Goal: Task Accomplishment & Management: Manage account settings

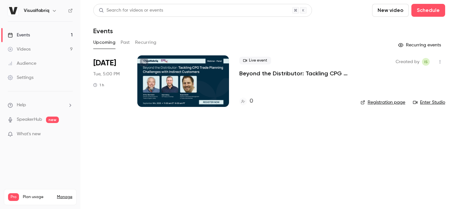
click at [36, 78] on link "Settings" at bounding box center [40, 78] width 80 height 14
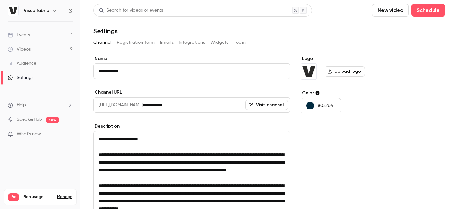
click at [26, 37] on div "Events" at bounding box center [19, 35] width 22 height 6
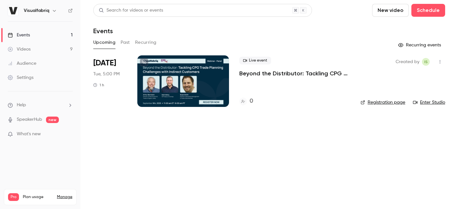
click at [221, 163] on main "Search for videos or events New video Schedule Events Upcoming Past Recurring R…" at bounding box center [269, 104] width 378 height 209
click at [35, 66] on div "Audience" at bounding box center [22, 63] width 29 height 6
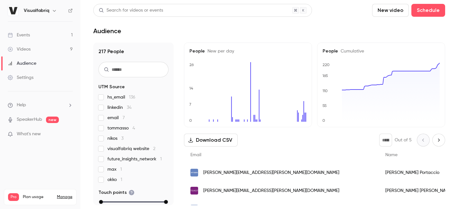
click at [33, 81] on link "Settings" at bounding box center [40, 78] width 80 height 14
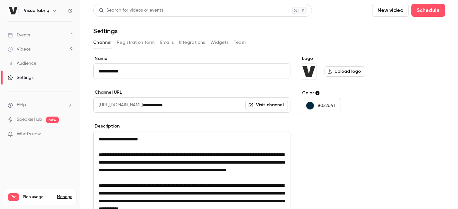
click at [351, 73] on label "Upload logo" at bounding box center [345, 71] width 41 height 10
click at [0, 0] on input "Upload logo" at bounding box center [0, 0] width 0 height 0
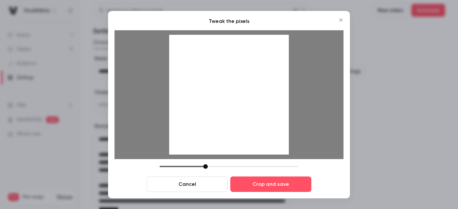
drag, startPoint x: 270, startPoint y: 132, endPoint x: 262, endPoint y: 134, distance: 8.5
click at [262, 134] on div at bounding box center [229, 94] width 120 height 120
drag, startPoint x: 206, startPoint y: 166, endPoint x: 187, endPoint y: 164, distance: 18.8
click at [187, 164] on div at bounding box center [187, 166] width 5 height 5
drag, startPoint x: 201, startPoint y: 86, endPoint x: 210, endPoint y: 86, distance: 8.4
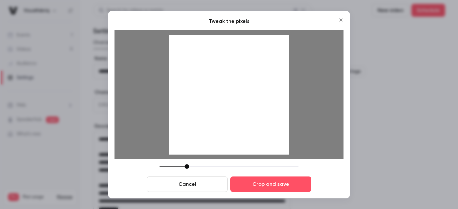
click at [210, 86] on div at bounding box center [229, 94] width 120 height 120
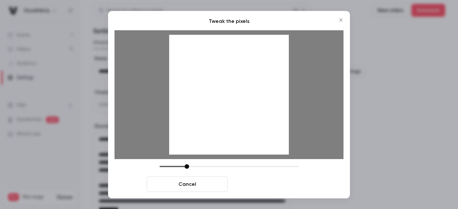
click at [249, 183] on button "Crop and save" at bounding box center [271, 183] width 81 height 15
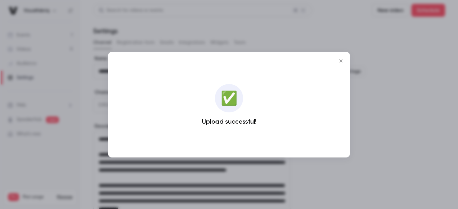
click at [344, 60] on icon "Close" at bounding box center [341, 60] width 8 height 5
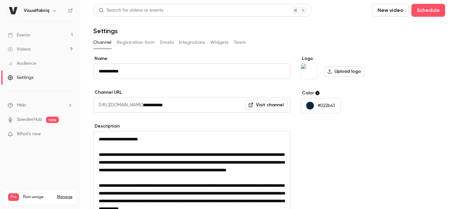
click at [33, 50] on link "Videos 9" at bounding box center [40, 49] width 80 height 14
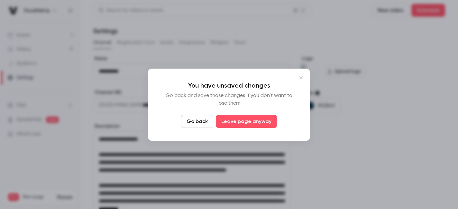
click at [301, 79] on icon "Close" at bounding box center [301, 77] width 8 height 5
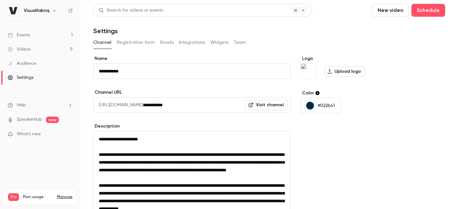
scroll to position [195, 0]
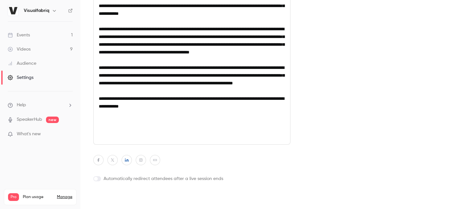
click at [104, 200] on button "Update channel" at bounding box center [118, 198] width 51 height 13
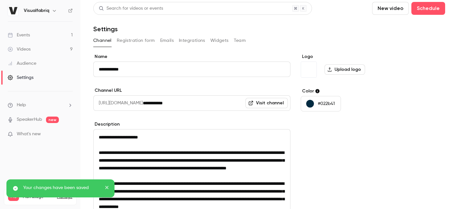
scroll to position [0, 0]
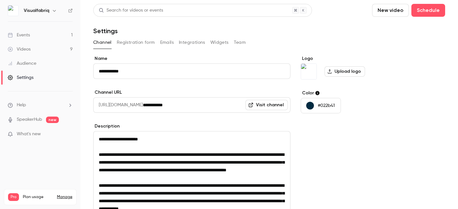
click at [23, 50] on div "Videos" at bounding box center [19, 49] width 23 height 6
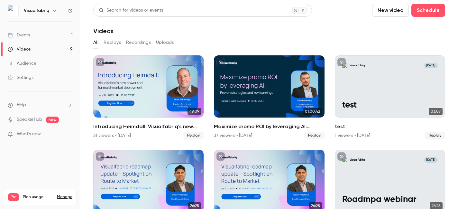
click at [34, 32] on link "Events 1" at bounding box center [40, 35] width 80 height 14
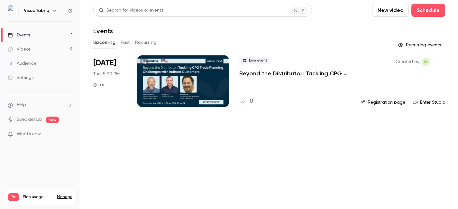
click at [385, 101] on link "Registration page" at bounding box center [383, 102] width 45 height 6
click at [33, 79] on div "Settings" at bounding box center [21, 77] width 26 height 6
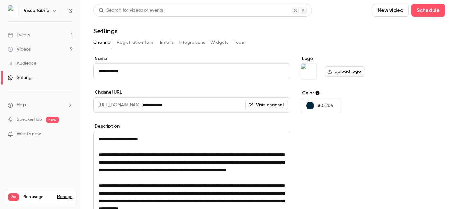
click at [349, 77] on div "Upload logo" at bounding box center [350, 71] width 99 height 16
click at [347, 75] on label "Upload logo" at bounding box center [345, 71] width 41 height 10
click at [0, 0] on input "Upload logo" at bounding box center [0, 0] width 0 height 0
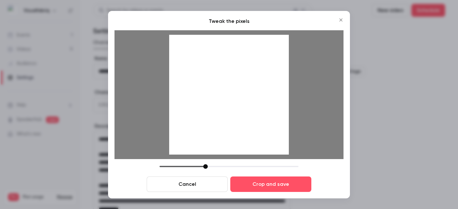
drag, startPoint x: 261, startPoint y: 74, endPoint x: 259, endPoint y: 82, distance: 8.3
click at [259, 82] on div at bounding box center [229, 94] width 120 height 120
drag, startPoint x: 206, startPoint y: 167, endPoint x: 217, endPoint y: 168, distance: 10.7
click at [217, 168] on div at bounding box center [214, 166] width 5 height 5
drag, startPoint x: 219, startPoint y: 108, endPoint x: 219, endPoint y: 112, distance: 3.9
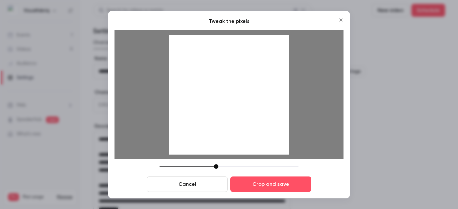
click at [219, 112] on div at bounding box center [229, 94] width 120 height 120
click at [218, 167] on div at bounding box center [216, 166] width 5 height 5
drag, startPoint x: 234, startPoint y: 111, endPoint x: 233, endPoint y: 116, distance: 4.2
click at [233, 116] on div at bounding box center [229, 94] width 120 height 120
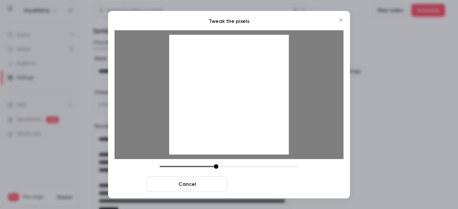
click at [264, 183] on button "Crop and save" at bounding box center [271, 183] width 81 height 15
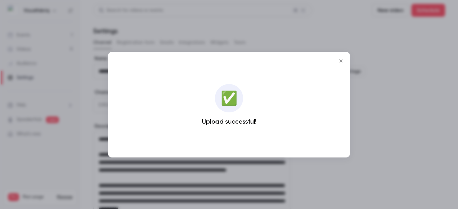
click at [342, 62] on icon "Close" at bounding box center [341, 60] width 8 height 5
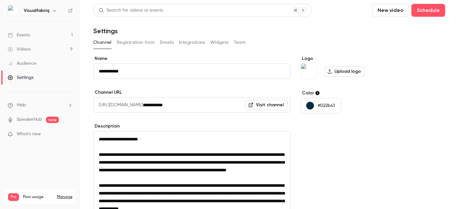
scroll to position [195, 0]
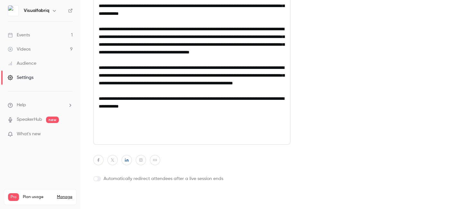
click at [118, 197] on button "Update channel" at bounding box center [118, 198] width 51 height 13
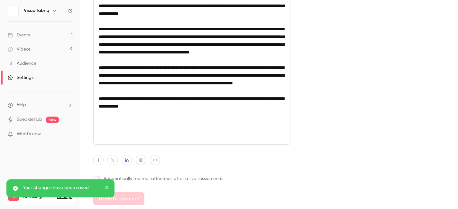
scroll to position [0, 0]
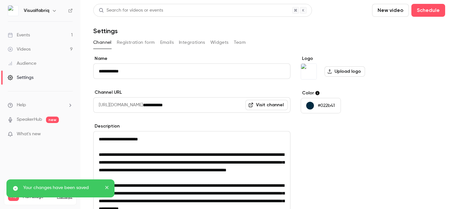
click at [46, 36] on link "Events 1" at bounding box center [40, 35] width 80 height 14
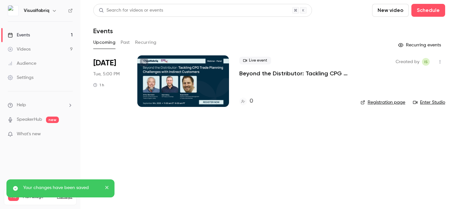
click at [387, 105] on link "Registration page" at bounding box center [383, 102] width 45 height 6
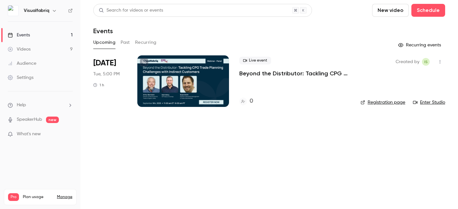
click at [43, 46] on link "Videos 9" at bounding box center [40, 49] width 80 height 14
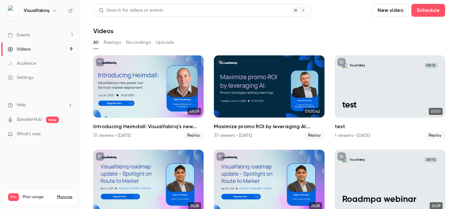
click at [40, 72] on link "Settings" at bounding box center [40, 78] width 80 height 14
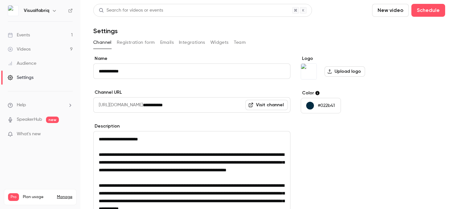
click at [354, 71] on label "Upload logo" at bounding box center [345, 71] width 41 height 10
click at [0, 0] on input "Upload logo" at bounding box center [0, 0] width 0 height 0
click at [340, 70] on label "Upload logo" at bounding box center [345, 71] width 41 height 10
click at [0, 0] on input "Upload logo" at bounding box center [0, 0] width 0 height 0
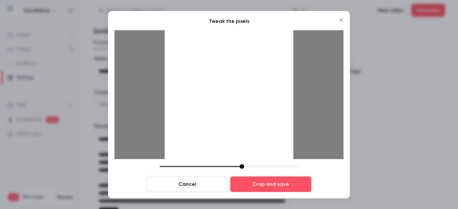
drag, startPoint x: 207, startPoint y: 167, endPoint x: 243, endPoint y: 165, distance: 36.4
click at [243, 165] on div at bounding box center [242, 166] width 5 height 5
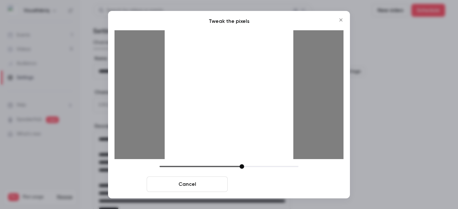
click at [262, 184] on button "Crop and save" at bounding box center [271, 183] width 81 height 15
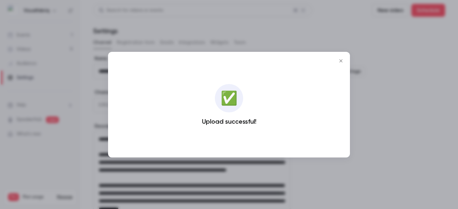
click at [343, 62] on icon "Close" at bounding box center [341, 60] width 3 height 3
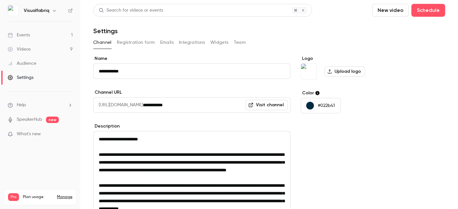
click at [41, 33] on link "Events 1" at bounding box center [40, 35] width 80 height 14
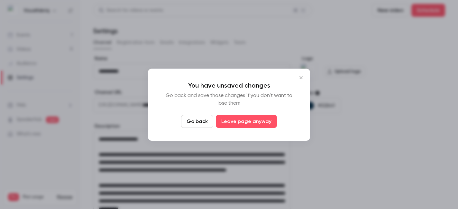
click at [304, 77] on icon "Close" at bounding box center [301, 77] width 8 height 5
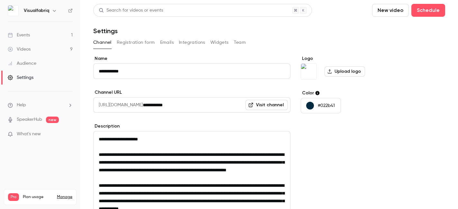
scroll to position [195, 0]
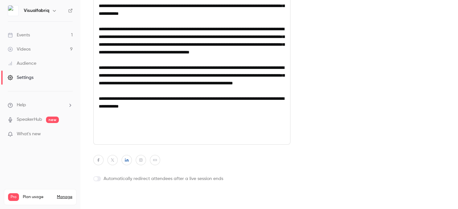
click at [113, 197] on button "Update channel" at bounding box center [118, 198] width 51 height 13
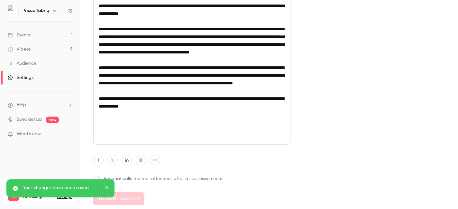
click at [36, 37] on link "Events 1" at bounding box center [40, 35] width 80 height 14
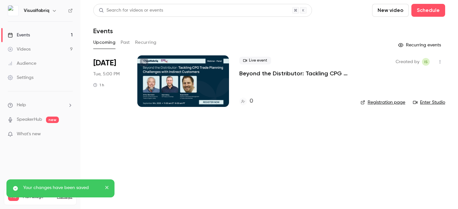
click at [188, 138] on main "Search for videos or events New video Schedule Events Upcoming Past Recurring R…" at bounding box center [269, 104] width 378 height 209
click at [35, 76] on link "Settings" at bounding box center [40, 78] width 80 height 14
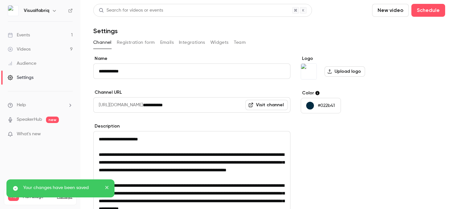
click at [38, 30] on link "Events 1" at bounding box center [40, 35] width 80 height 14
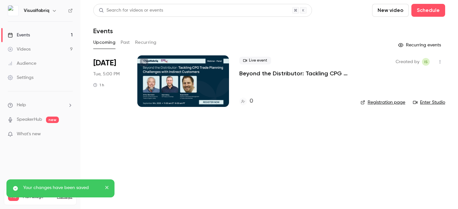
click at [35, 52] on link "Videos 9" at bounding box center [40, 49] width 80 height 14
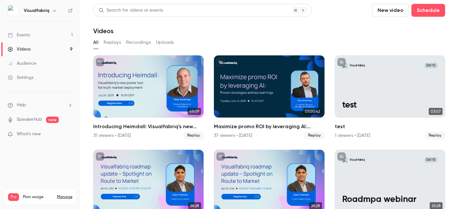
click at [36, 41] on link "Events 1" at bounding box center [40, 35] width 80 height 14
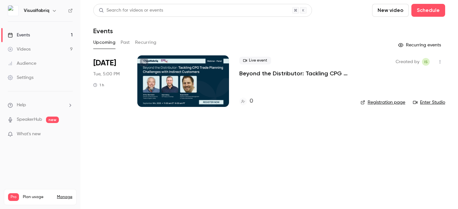
click at [44, 69] on link "Audience" at bounding box center [40, 63] width 80 height 14
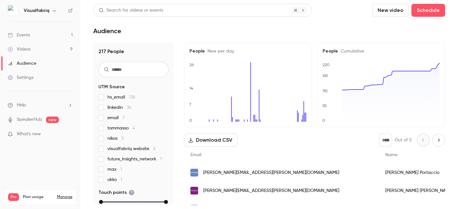
click at [35, 73] on link "Settings" at bounding box center [40, 78] width 80 height 14
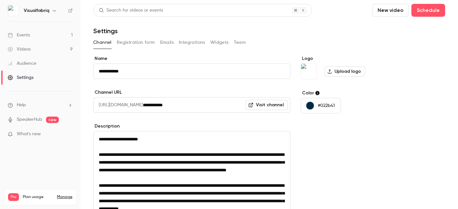
click at [38, 34] on link "Events 1" at bounding box center [40, 35] width 80 height 14
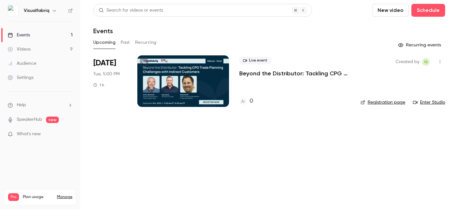
click at [386, 100] on link "Registration page" at bounding box center [383, 102] width 45 height 6
click at [22, 82] on link "Settings" at bounding box center [40, 78] width 80 height 14
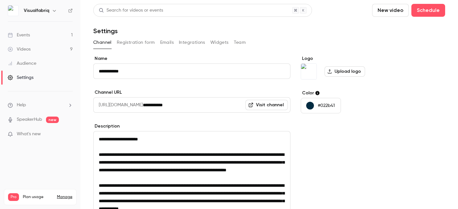
click at [363, 70] on label "Upload logo" at bounding box center [345, 71] width 41 height 10
click at [0, 0] on input "Upload logo" at bounding box center [0, 0] width 0 height 0
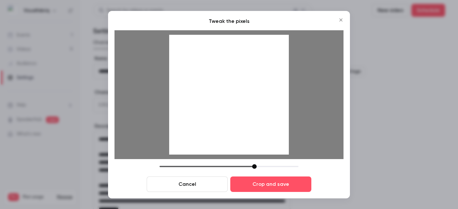
drag, startPoint x: 205, startPoint y: 166, endPoint x: 254, endPoint y: 164, distance: 49.0
click at [254, 164] on div at bounding box center [254, 166] width 5 height 5
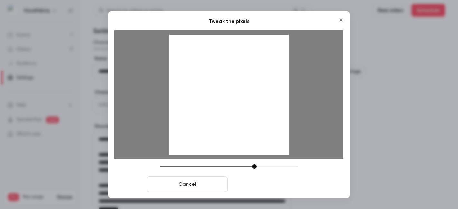
click at [264, 183] on button "Crop and save" at bounding box center [271, 183] width 81 height 15
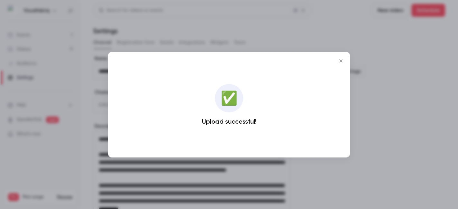
click at [340, 61] on icon "Close" at bounding box center [341, 60] width 3 height 3
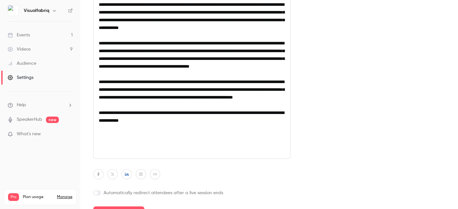
scroll to position [195, 0]
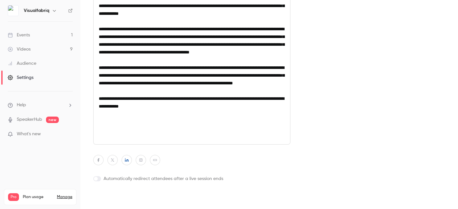
click at [108, 194] on button "Update channel" at bounding box center [118, 198] width 51 height 13
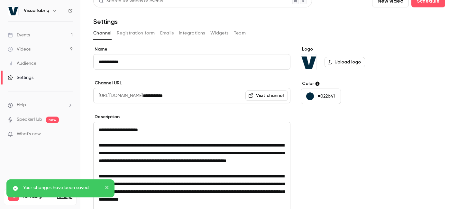
scroll to position [0, 0]
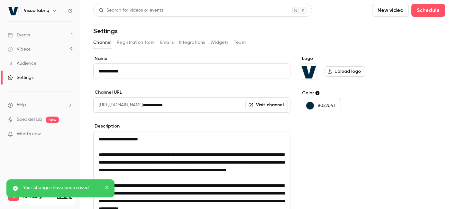
click at [24, 38] on div "Events" at bounding box center [19, 35] width 22 height 6
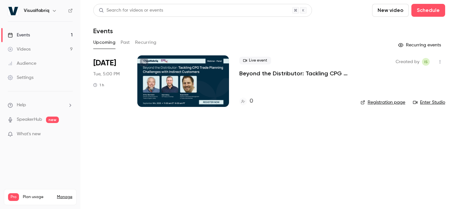
click at [401, 101] on link "Registration page" at bounding box center [383, 102] width 45 height 6
